Goal: Transaction & Acquisition: Purchase product/service

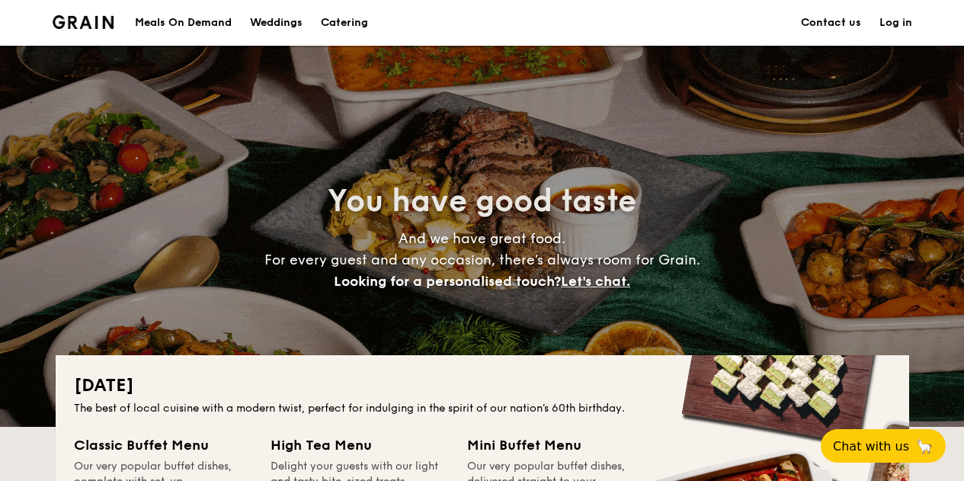
click at [191, 24] on div "Meals On Demand" at bounding box center [183, 23] width 97 height 46
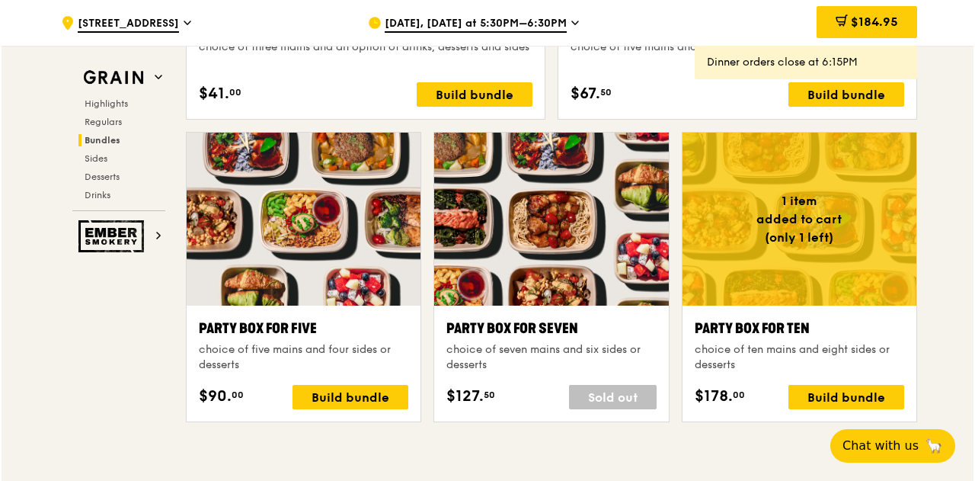
scroll to position [2990, 0]
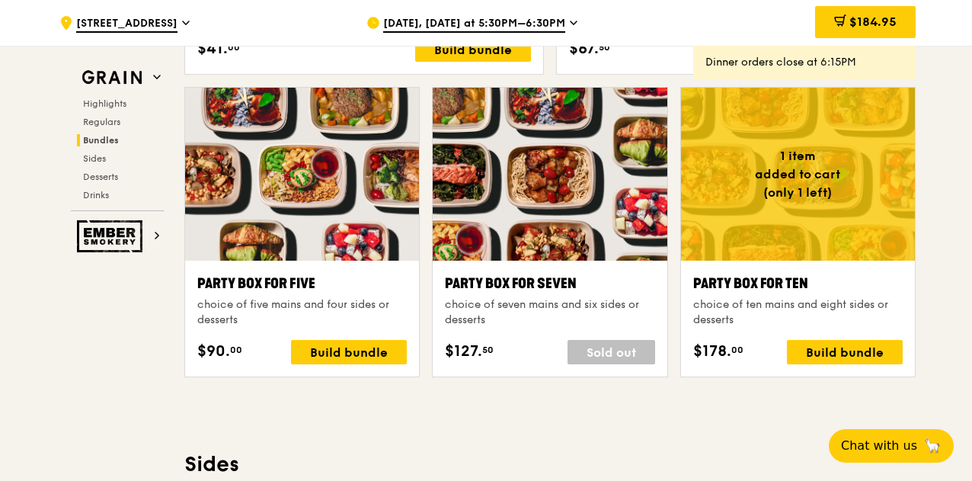
click at [849, 191] on div at bounding box center [798, 174] width 234 height 173
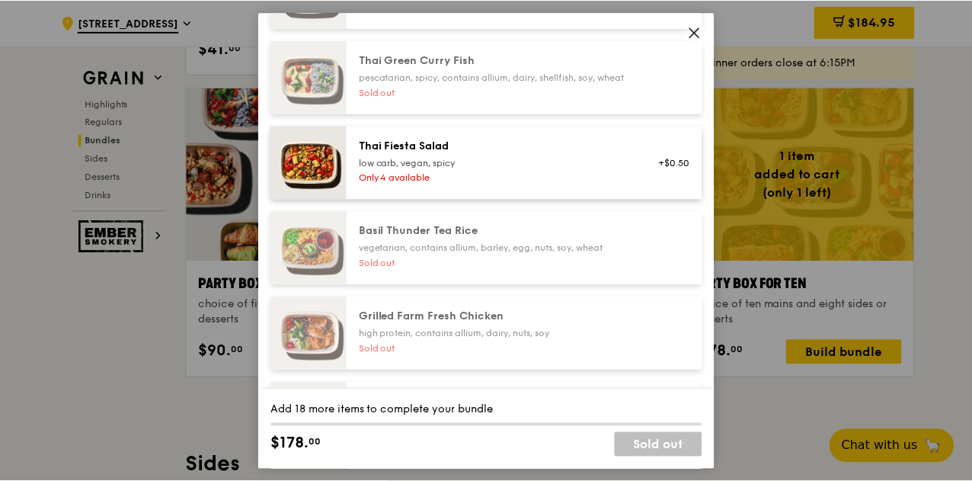
scroll to position [152, 0]
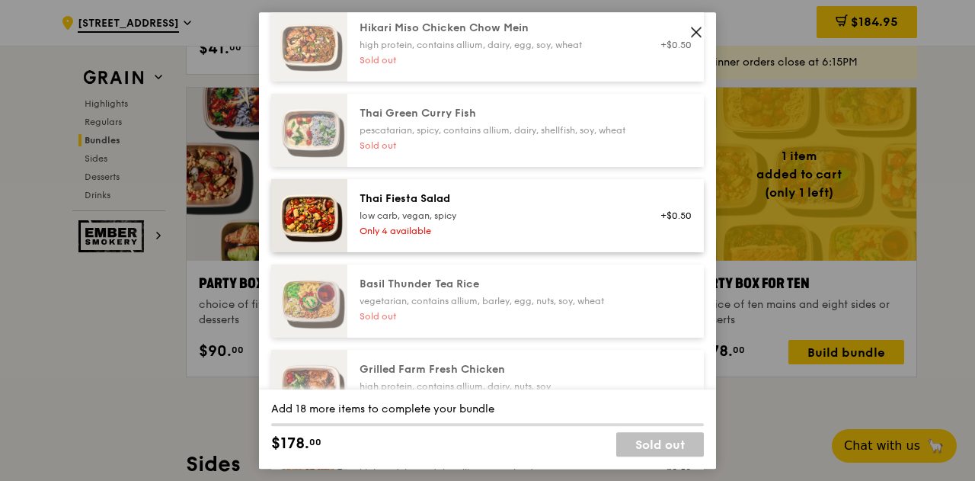
click at [693, 32] on icon at bounding box center [697, 32] width 14 height 14
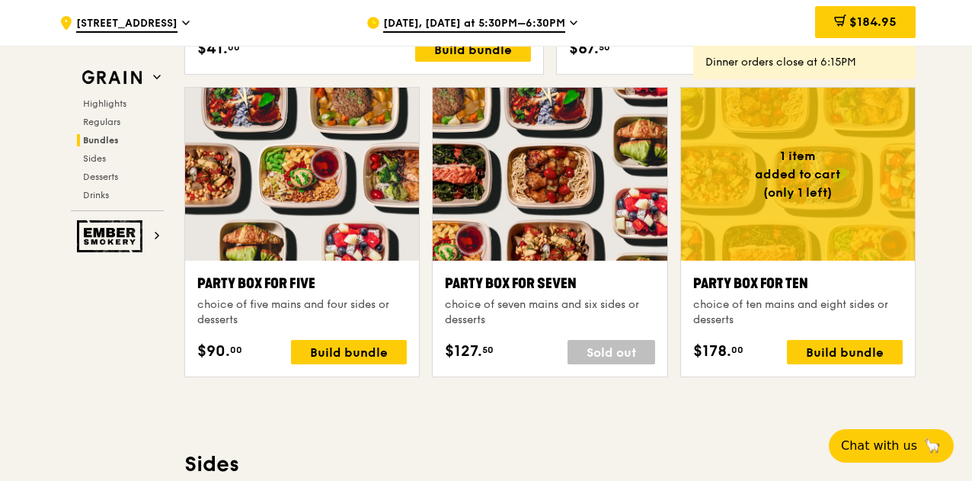
click at [543, 23] on span "[DATE], [DATE] at 5:30PM–6:30PM" at bounding box center [474, 24] width 182 height 17
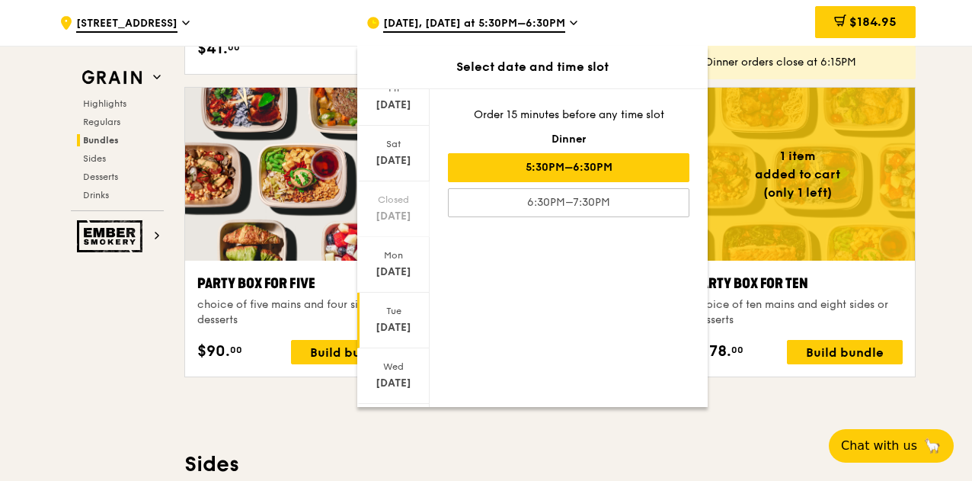
scroll to position [150, 0]
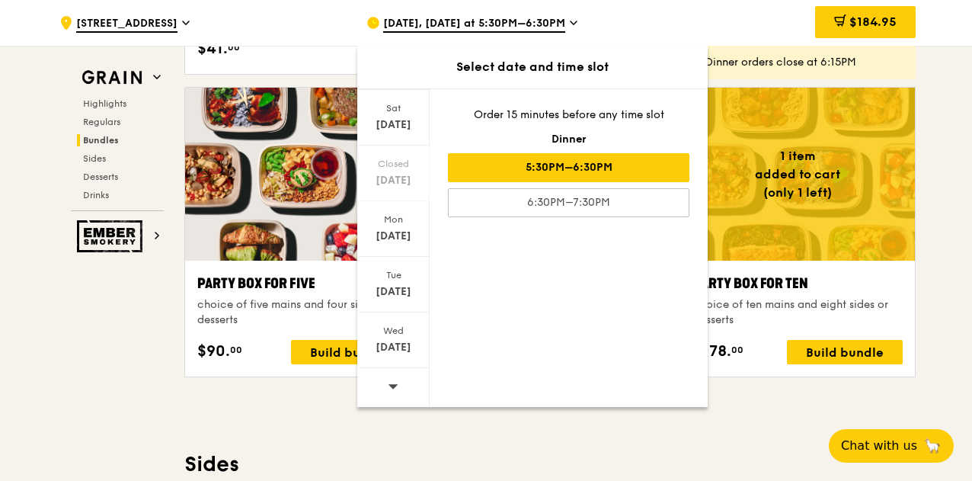
click at [398, 386] on div at bounding box center [393, 387] width 72 height 39
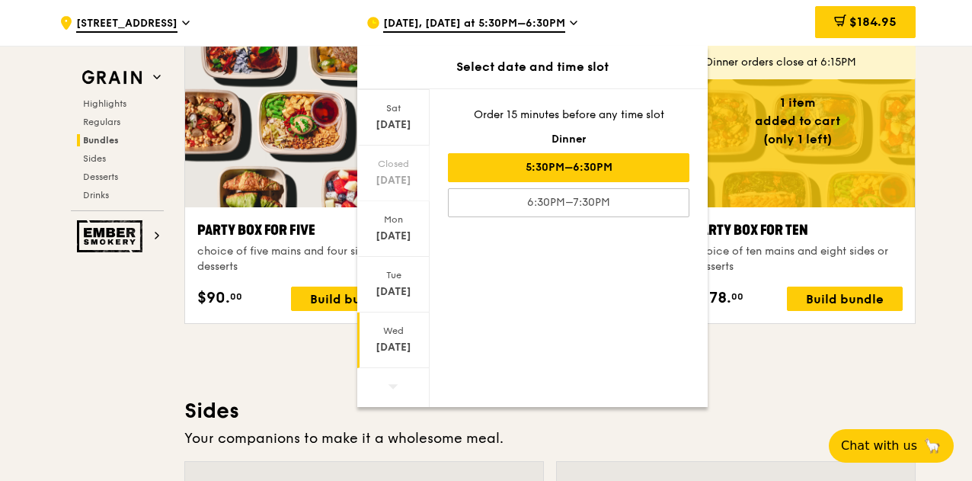
scroll to position [3067, 0]
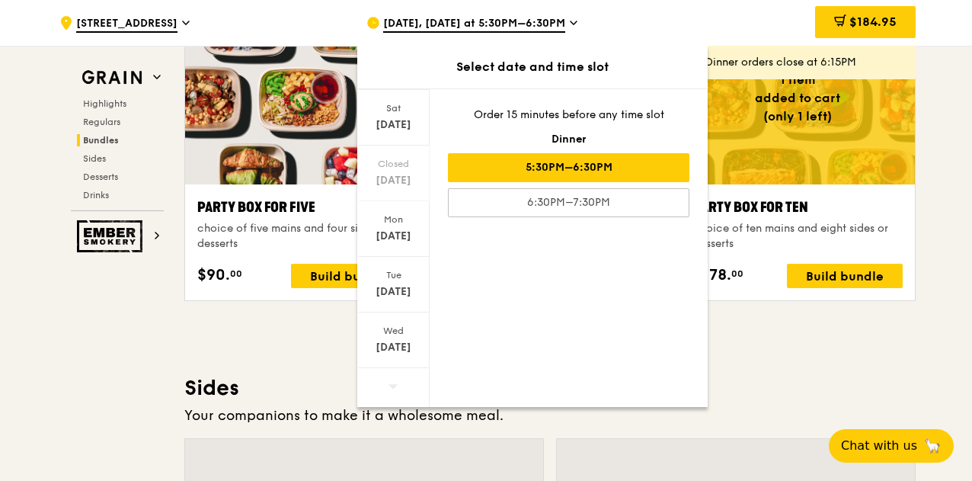
click at [399, 391] on div at bounding box center [393, 387] width 72 height 39
click at [406, 15] on div "[DATE], [DATE] at 5:30PM–6:30PM" at bounding box center [508, 23] width 283 height 46
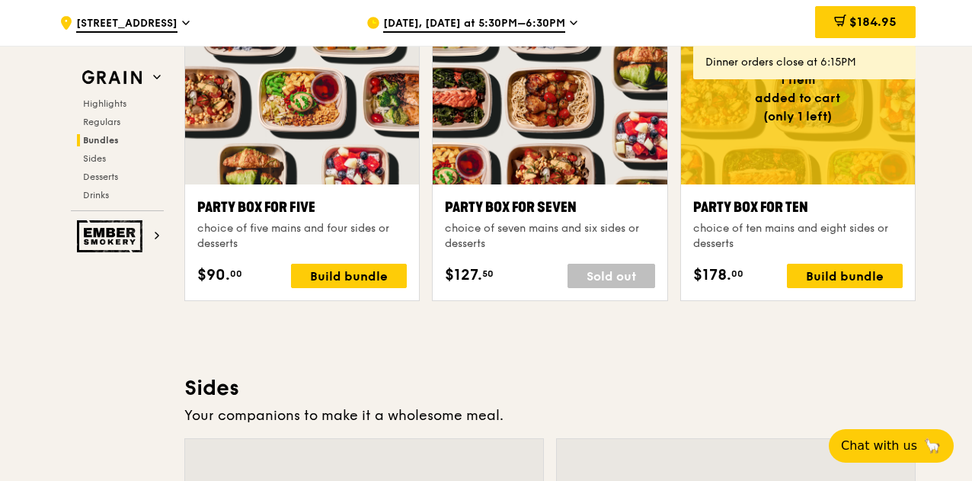
click at [406, 15] on div "[DATE], [DATE] at 5:30PM–6:30PM" at bounding box center [508, 23] width 283 height 46
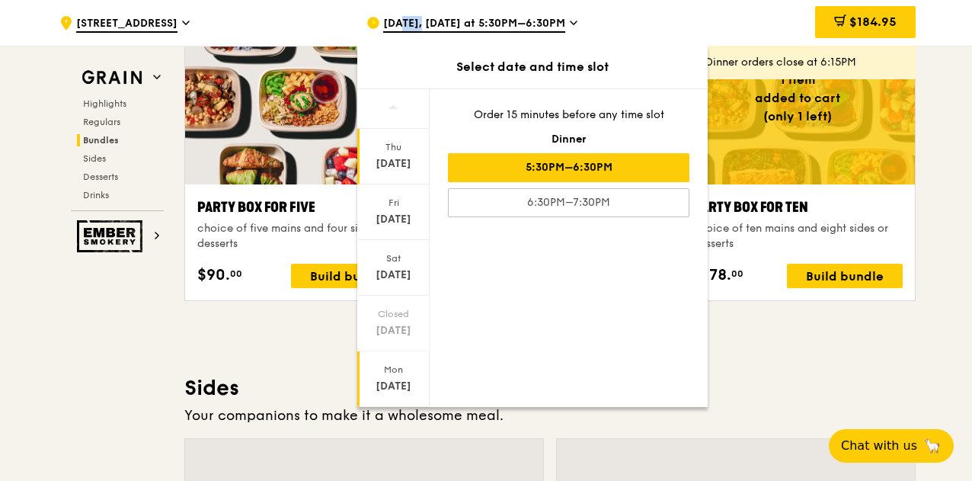
click at [392, 373] on div "Mon" at bounding box center [394, 370] width 68 height 12
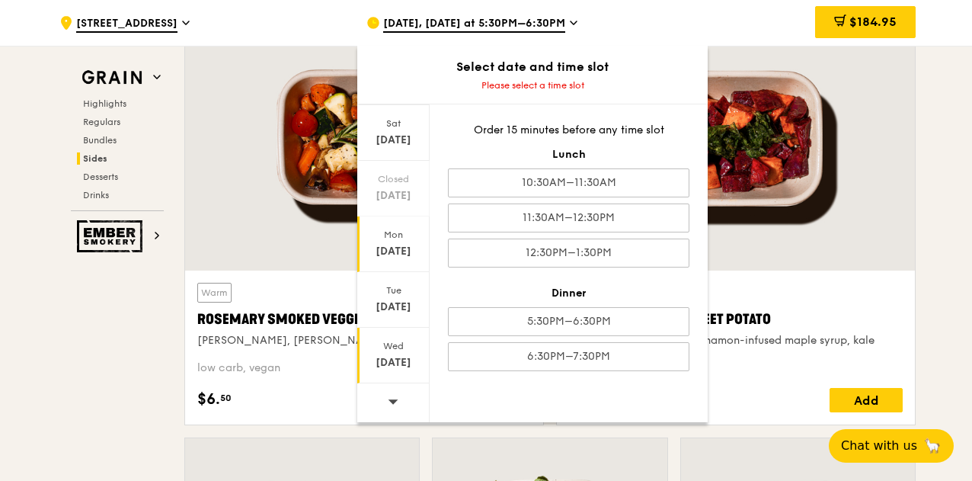
scroll to position [3677, 0]
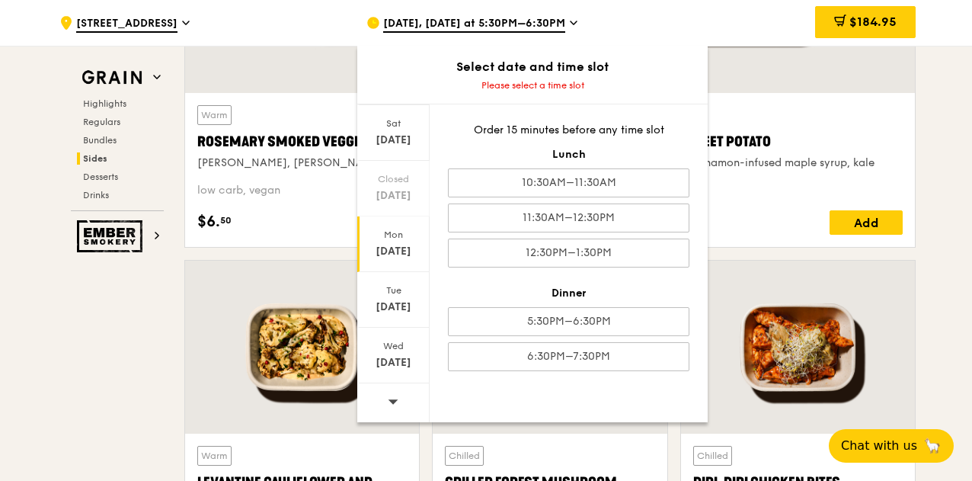
click at [394, 399] on icon at bounding box center [393, 401] width 11 height 11
click at [392, 399] on icon at bounding box center [393, 401] width 11 height 11
click at [399, 363] on div "[DATE]" at bounding box center [394, 362] width 68 height 15
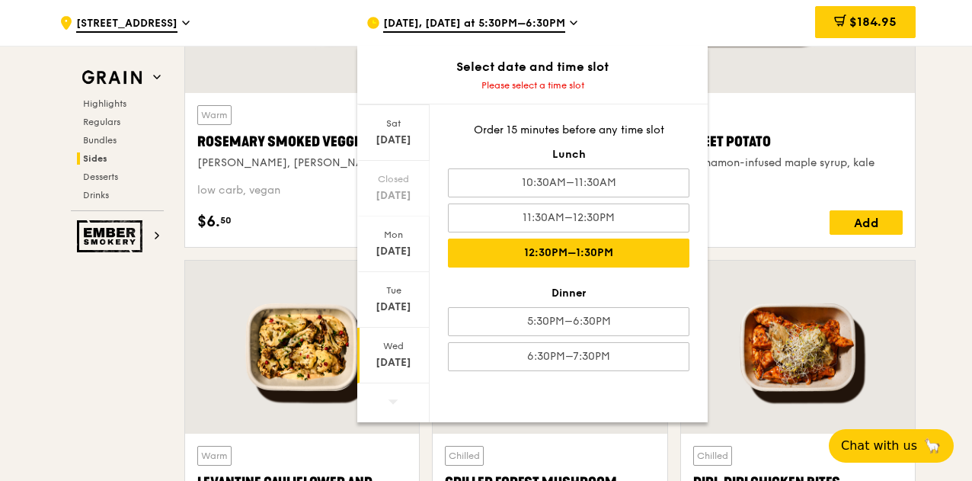
click at [605, 256] on div "12:30PM–1:30PM" at bounding box center [569, 253] width 242 height 29
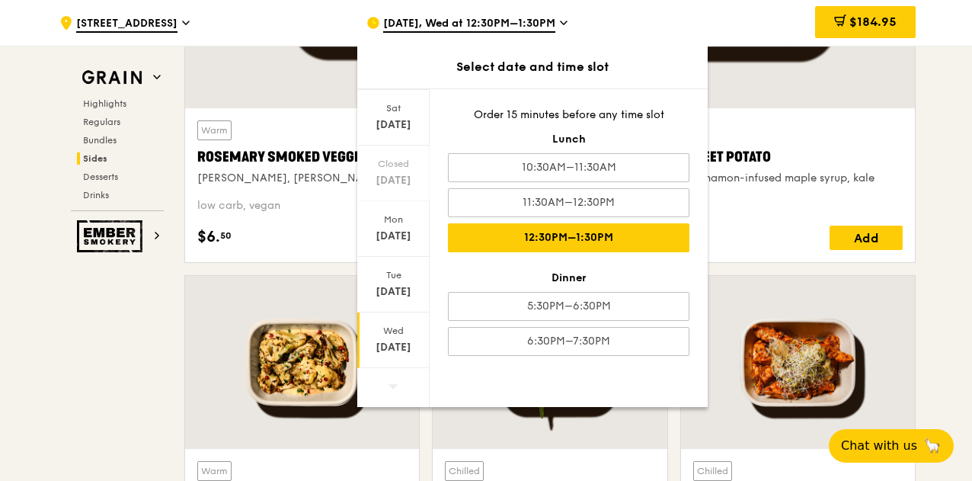
scroll to position [3692, 0]
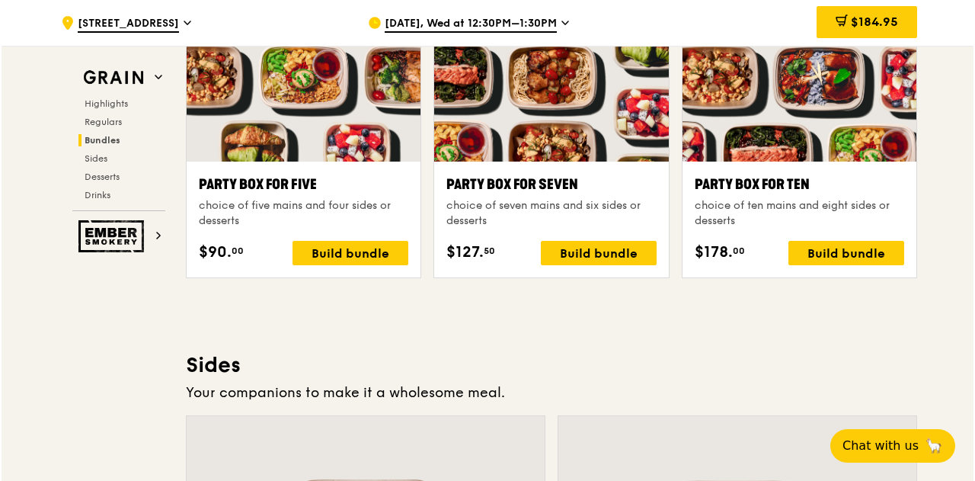
scroll to position [3082, 0]
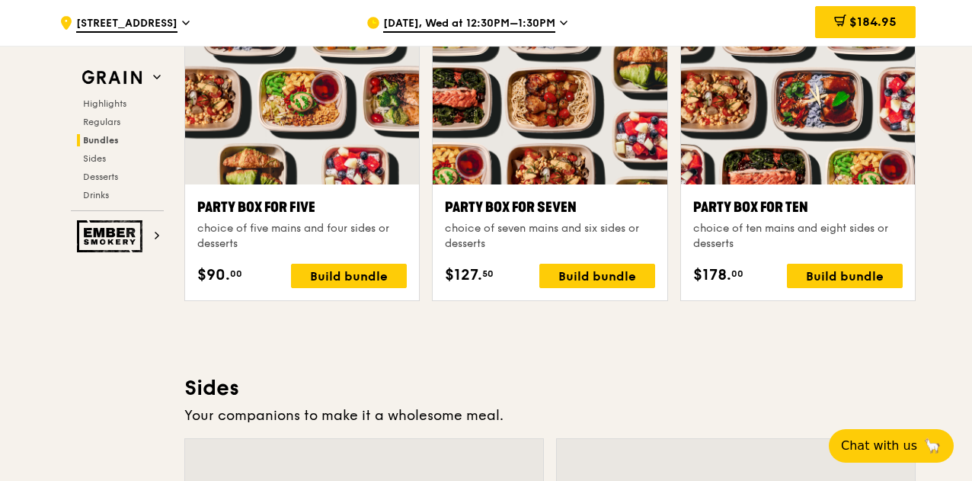
click at [830, 141] on div at bounding box center [798, 97] width 234 height 173
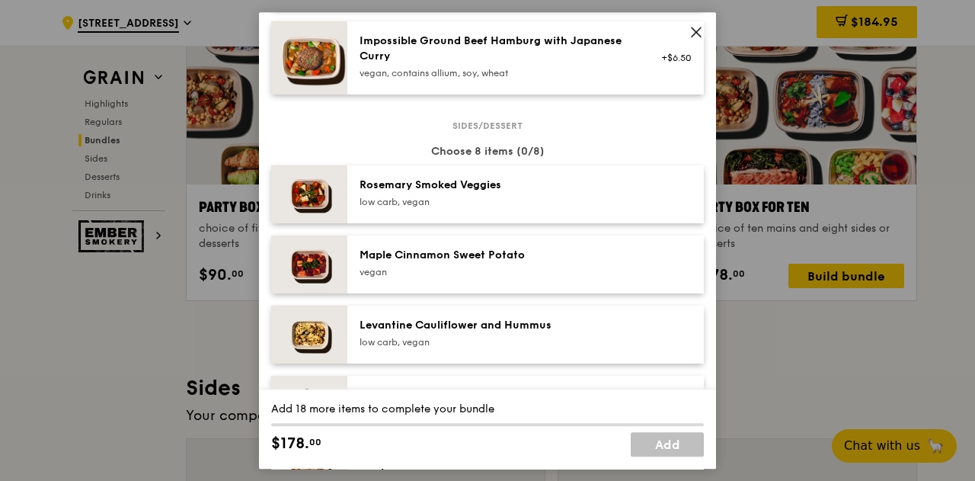
scroll to position [695, 0]
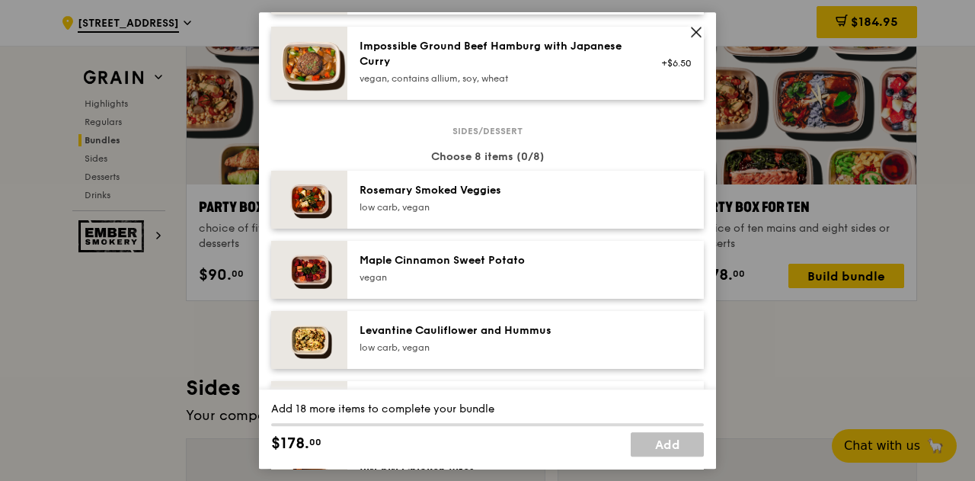
click at [326, 211] on img at bounding box center [309, 200] width 76 height 58
click at [323, 216] on img at bounding box center [309, 200] width 76 height 58
click at [681, 206] on div "Remove" at bounding box center [671, 200] width 59 height 34
click at [675, 203] on link "Remove" at bounding box center [674, 202] width 35 height 11
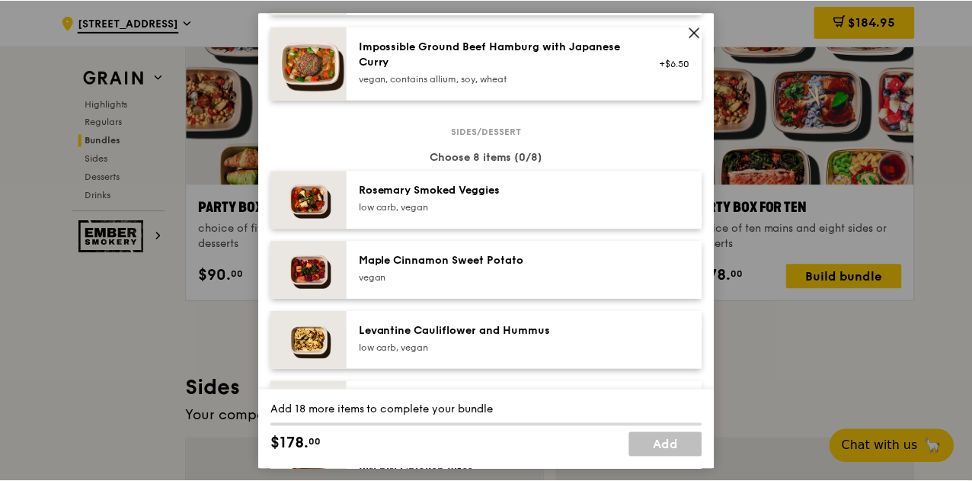
scroll to position [847, 0]
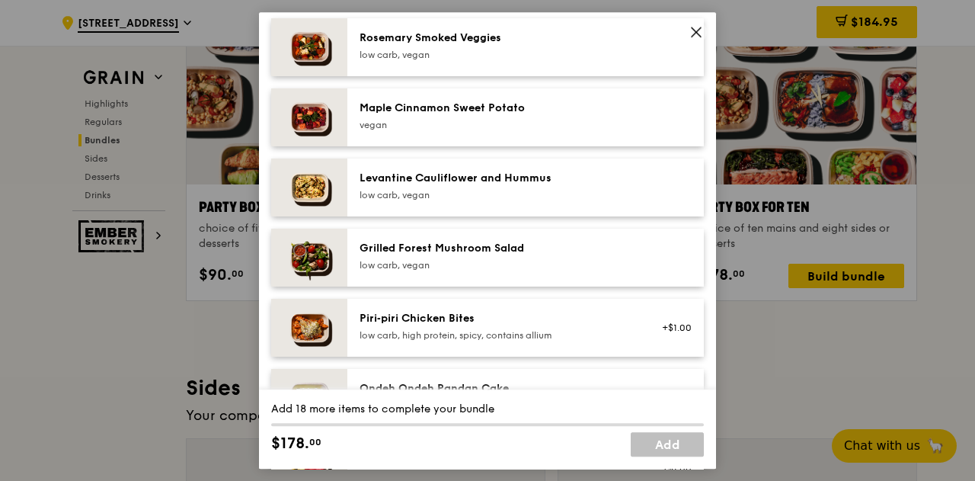
click at [700, 28] on icon at bounding box center [696, 31] width 9 height 9
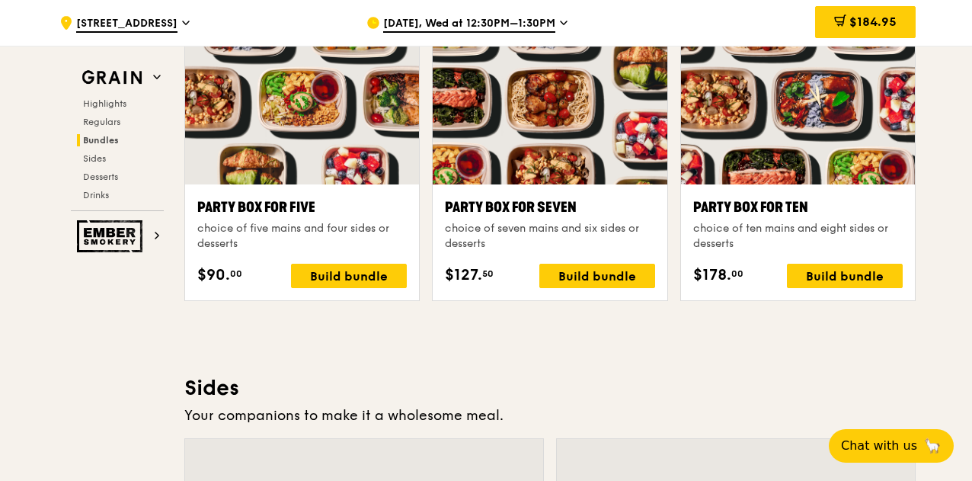
click at [408, 15] on div "[DATE], Wed at 12:30PM–1:30PM" at bounding box center [508, 23] width 283 height 46
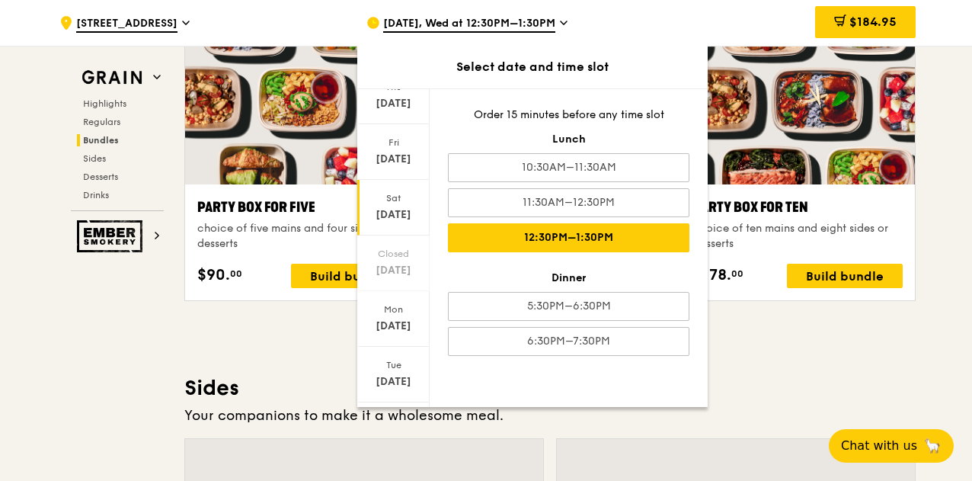
scroll to position [150, 0]
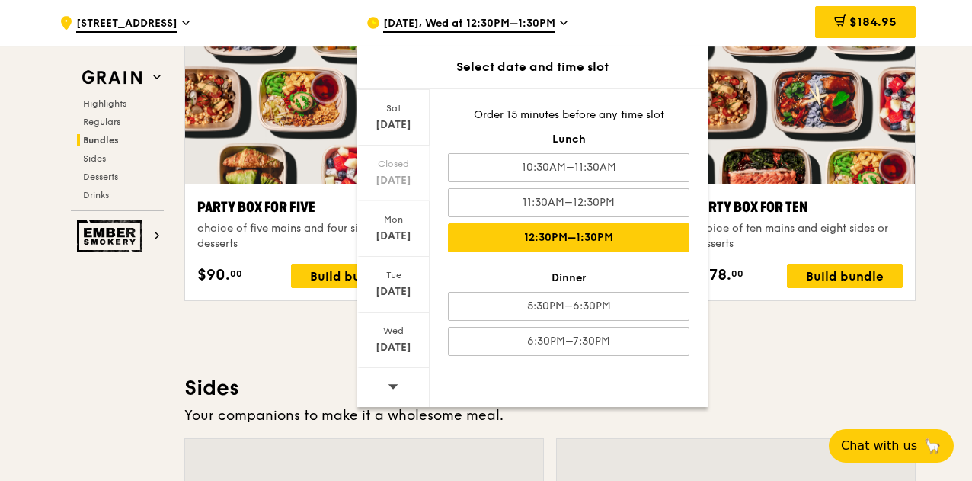
click at [383, 382] on div at bounding box center [393, 387] width 72 height 39
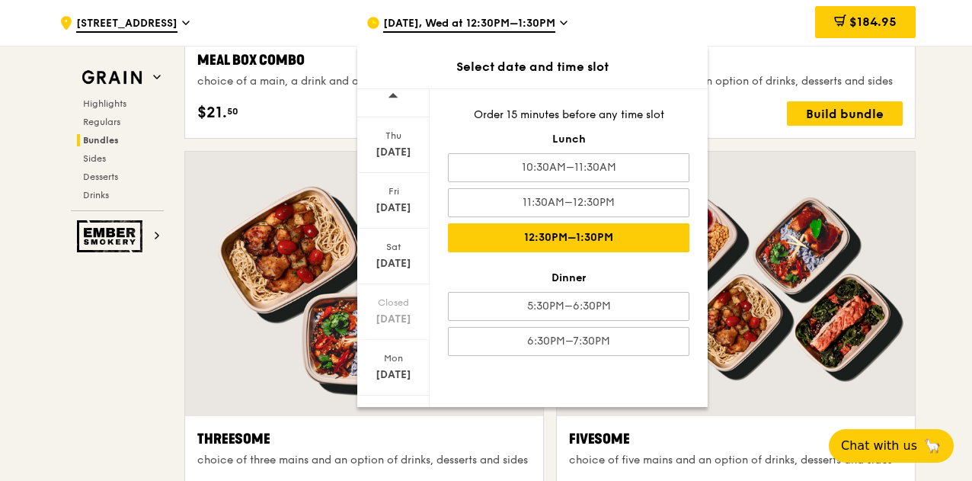
scroll to position [0, 0]
click at [403, 107] on div at bounding box center [393, 109] width 72 height 40
click at [402, 200] on div "Fri" at bounding box center [394, 203] width 68 height 12
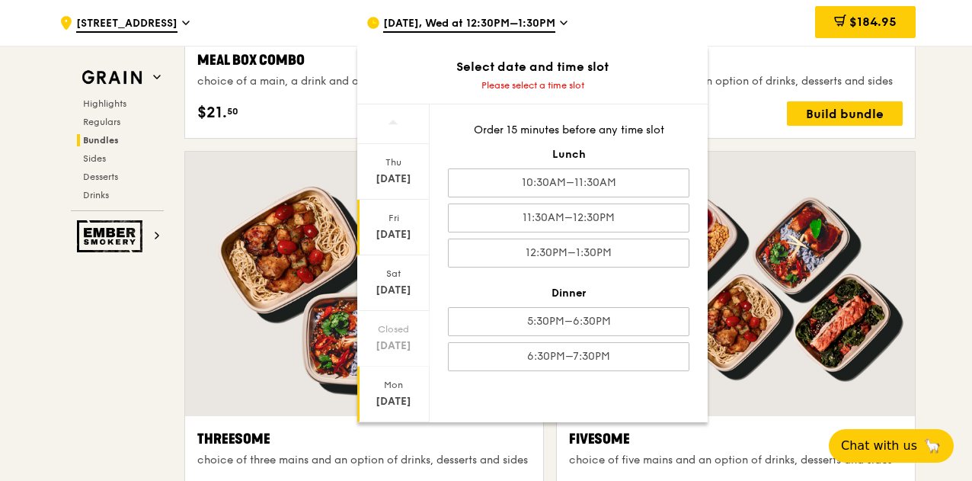
click at [399, 393] on div "[DATE]" at bounding box center [393, 395] width 72 height 56
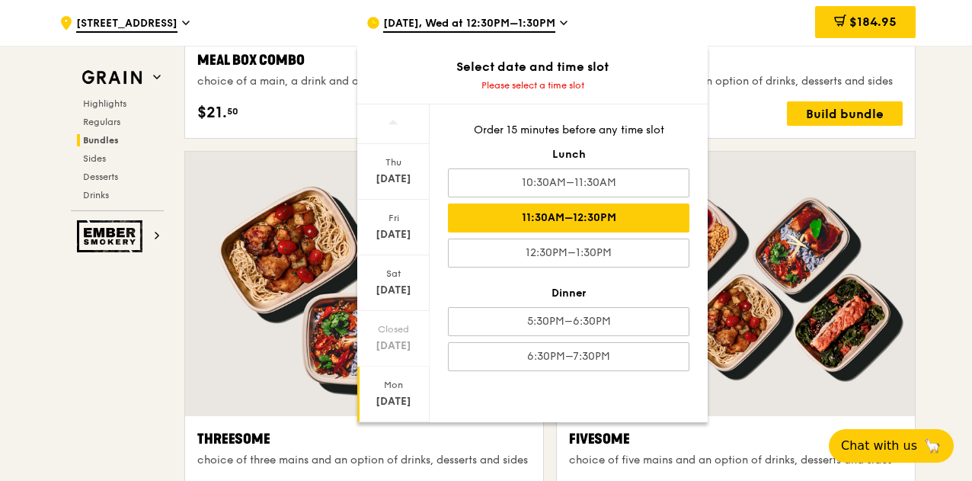
click at [540, 223] on div "11:30AM–12:30PM" at bounding box center [569, 217] width 242 height 29
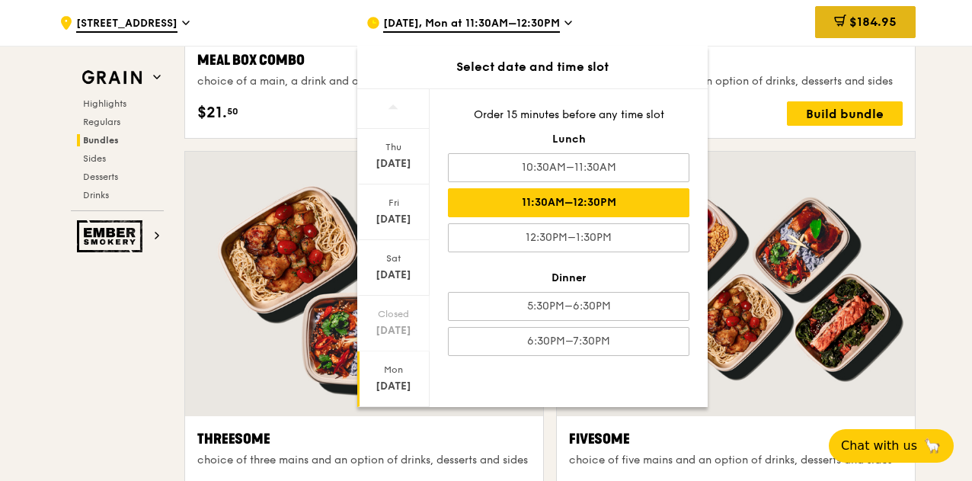
click at [850, 25] on span "$184.95" at bounding box center [873, 21] width 47 height 14
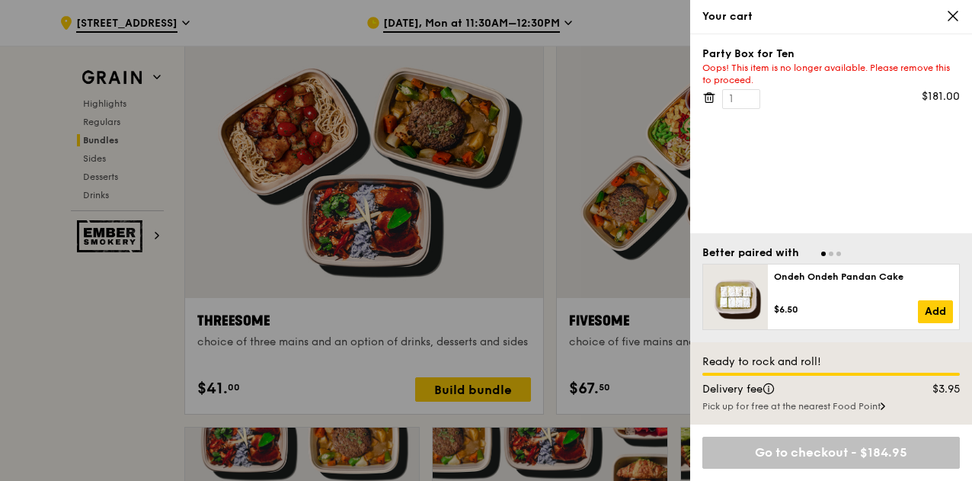
scroll to position [2700, 0]
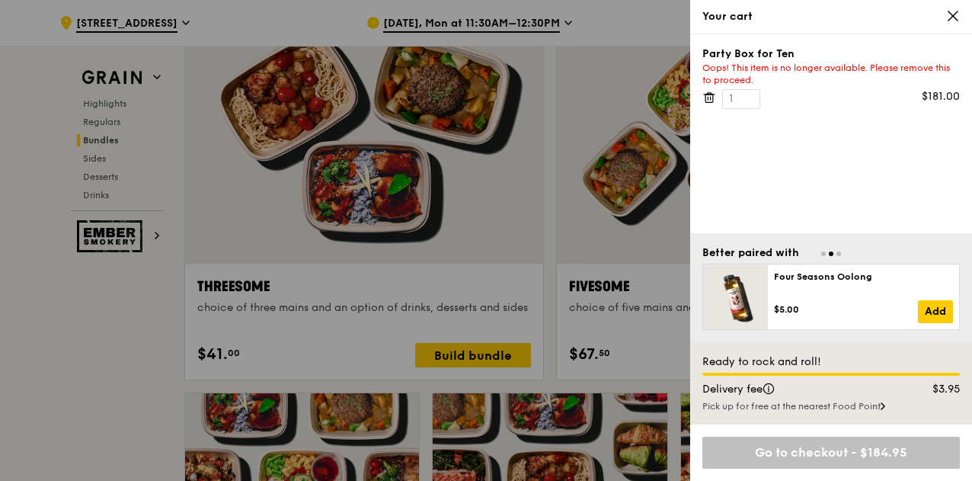
click at [703, 94] on icon at bounding box center [710, 98] width 14 height 14
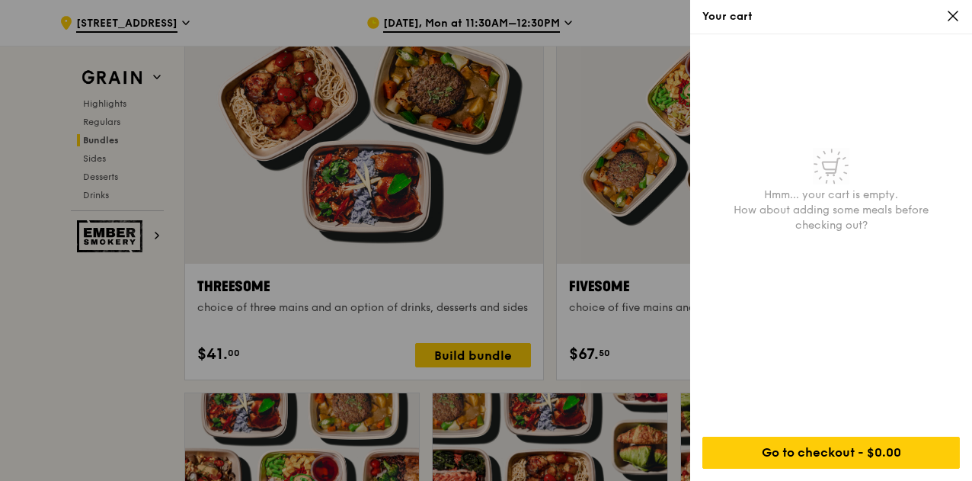
click at [952, 21] on icon at bounding box center [954, 16] width 14 height 14
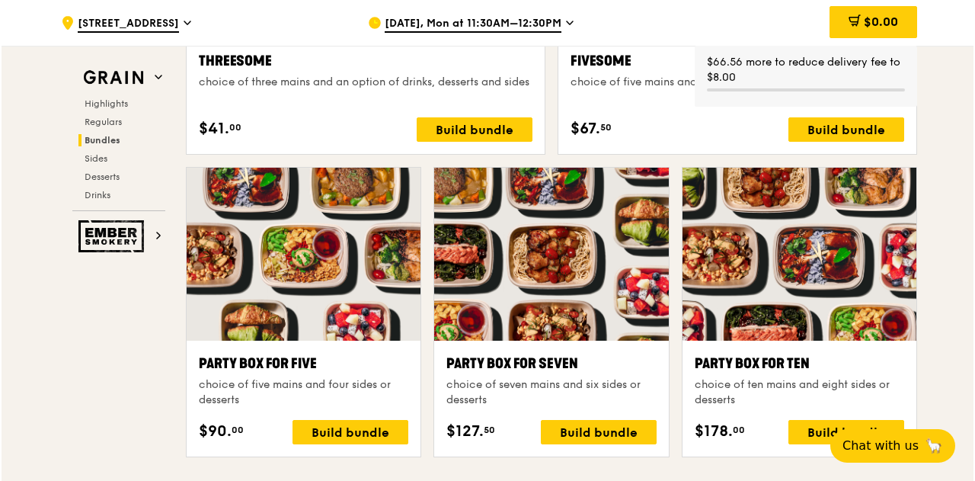
scroll to position [2929, 0]
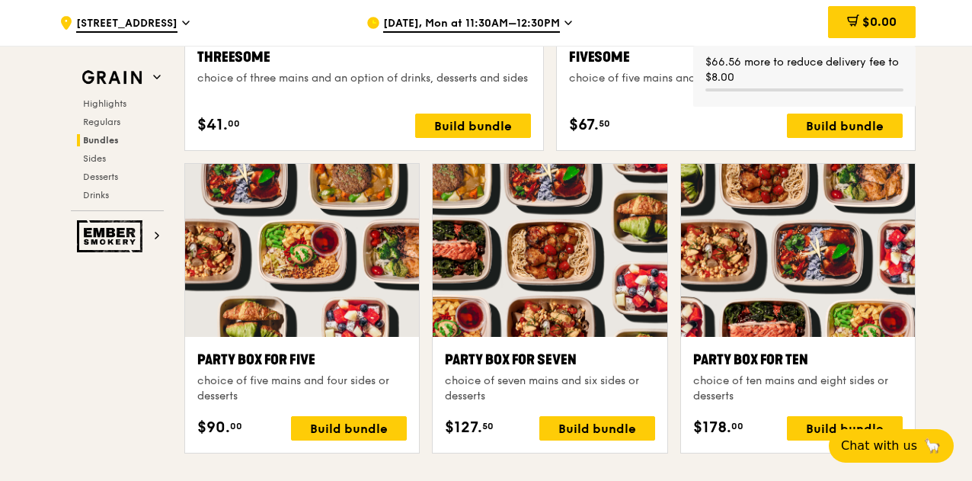
click at [766, 351] on div "Party Box for Ten" at bounding box center [798, 359] width 210 height 21
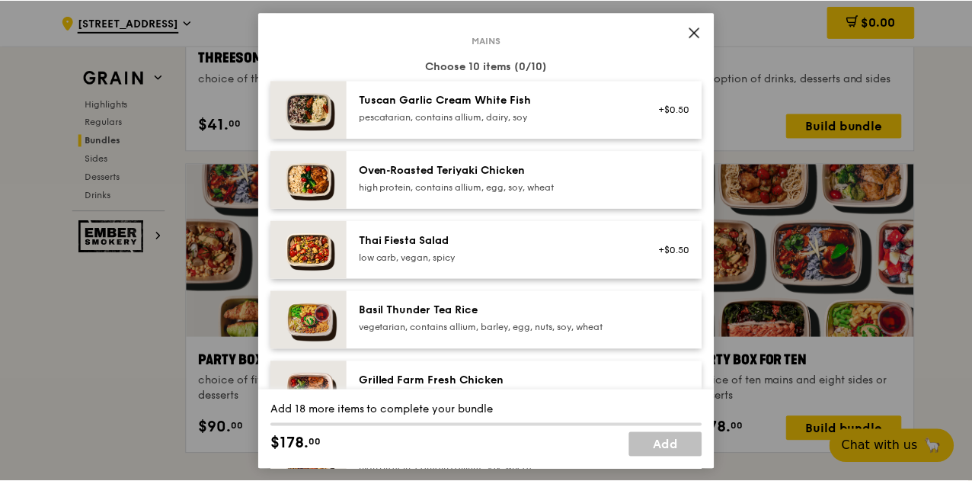
scroll to position [0, 0]
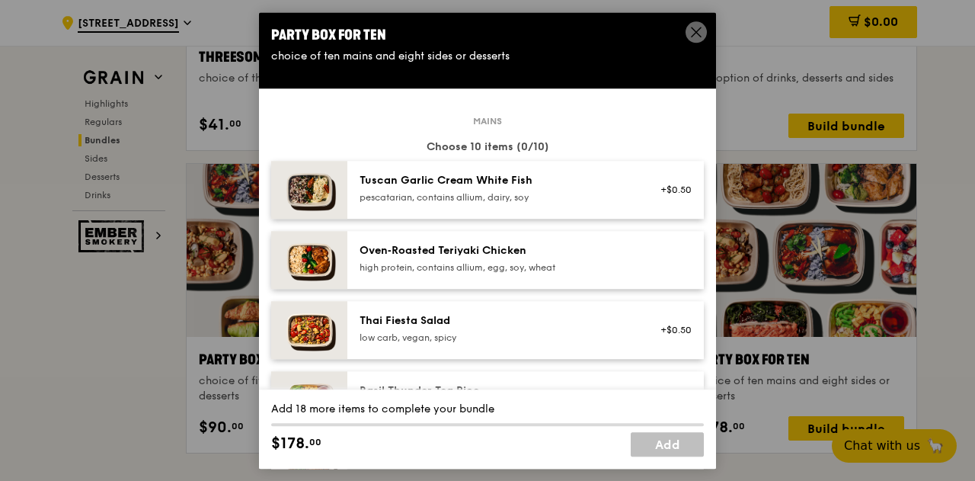
click at [692, 30] on icon at bounding box center [697, 32] width 14 height 14
